Goal: Task Accomplishment & Management: Use online tool/utility

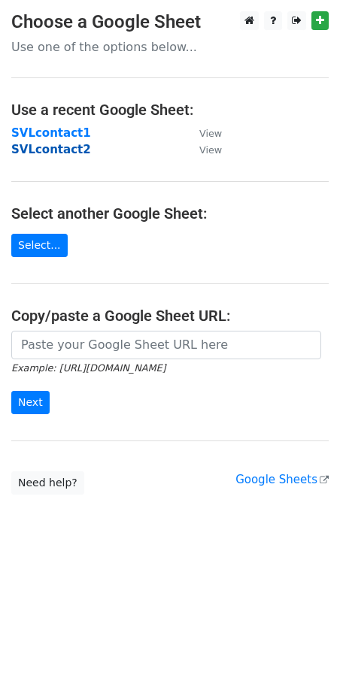
click at [58, 154] on strong "SVLcontact2" at bounding box center [51, 150] width 80 height 14
click at [67, 153] on strong "SVLcontact2" at bounding box center [51, 150] width 80 height 14
